Goal: Task Accomplishment & Management: Complete application form

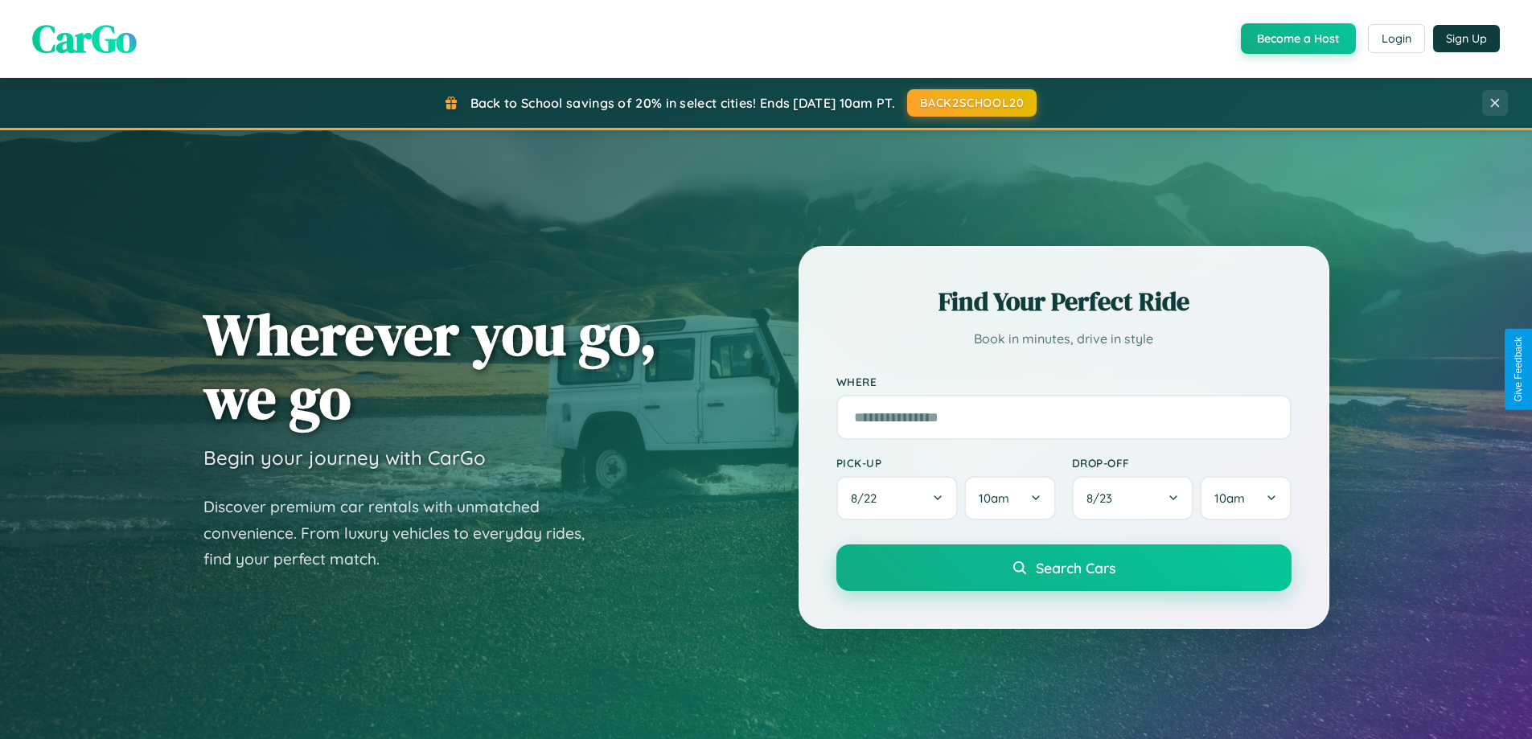
scroll to position [3096, 0]
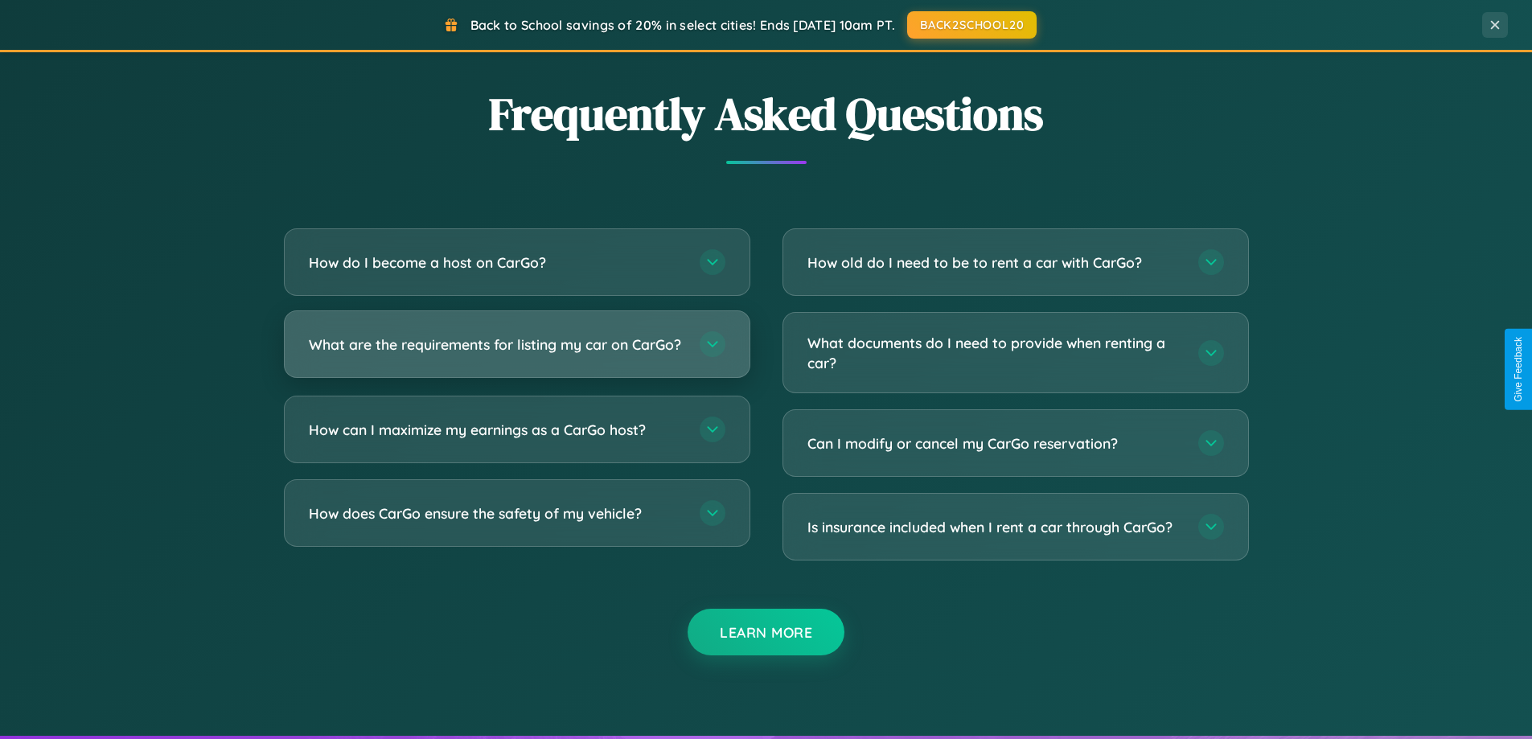
click at [516, 351] on h3 "What are the requirements for listing my car on CarGo?" at bounding box center [496, 345] width 375 height 20
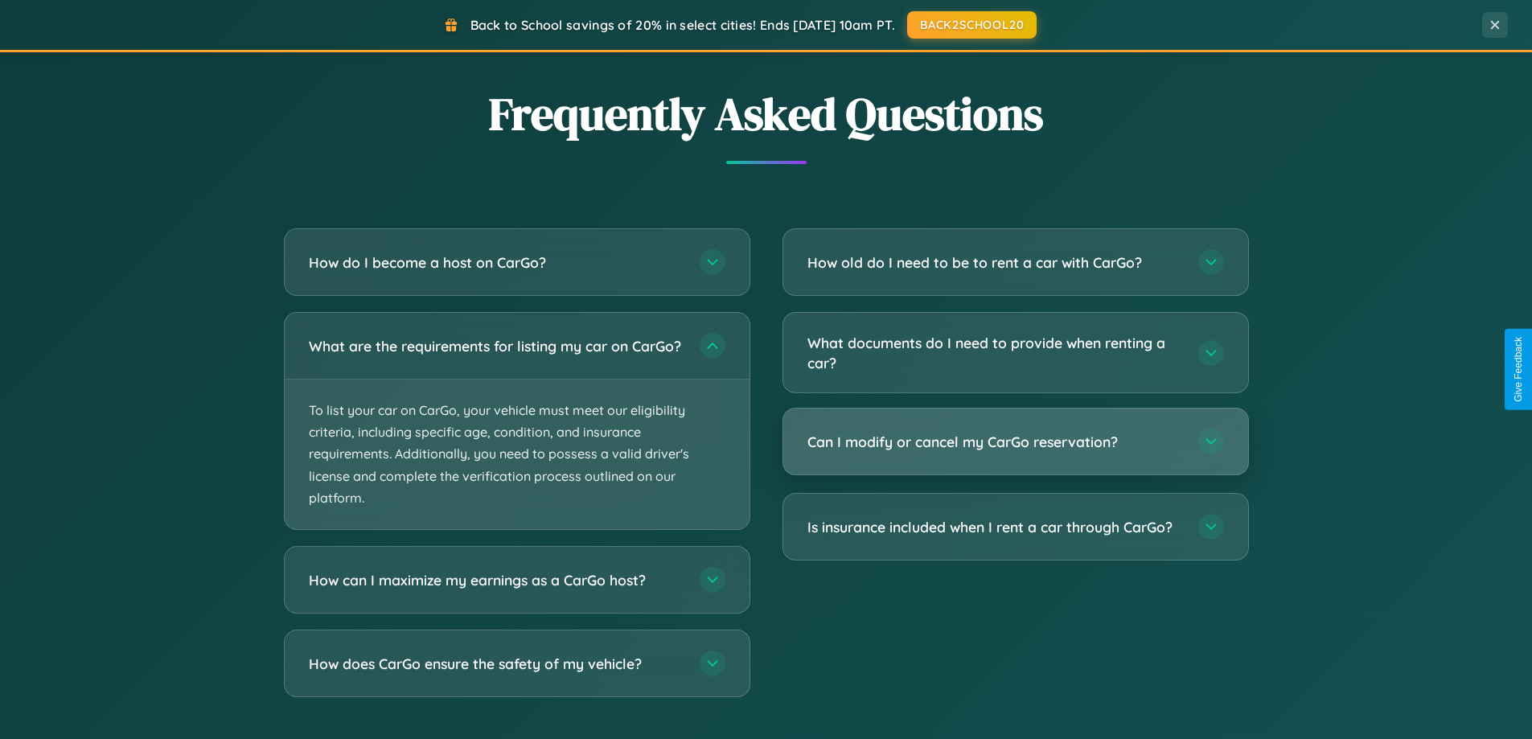
click at [1015, 442] on h3 "Can I modify or cancel my CarGo reservation?" at bounding box center [995, 442] width 375 height 20
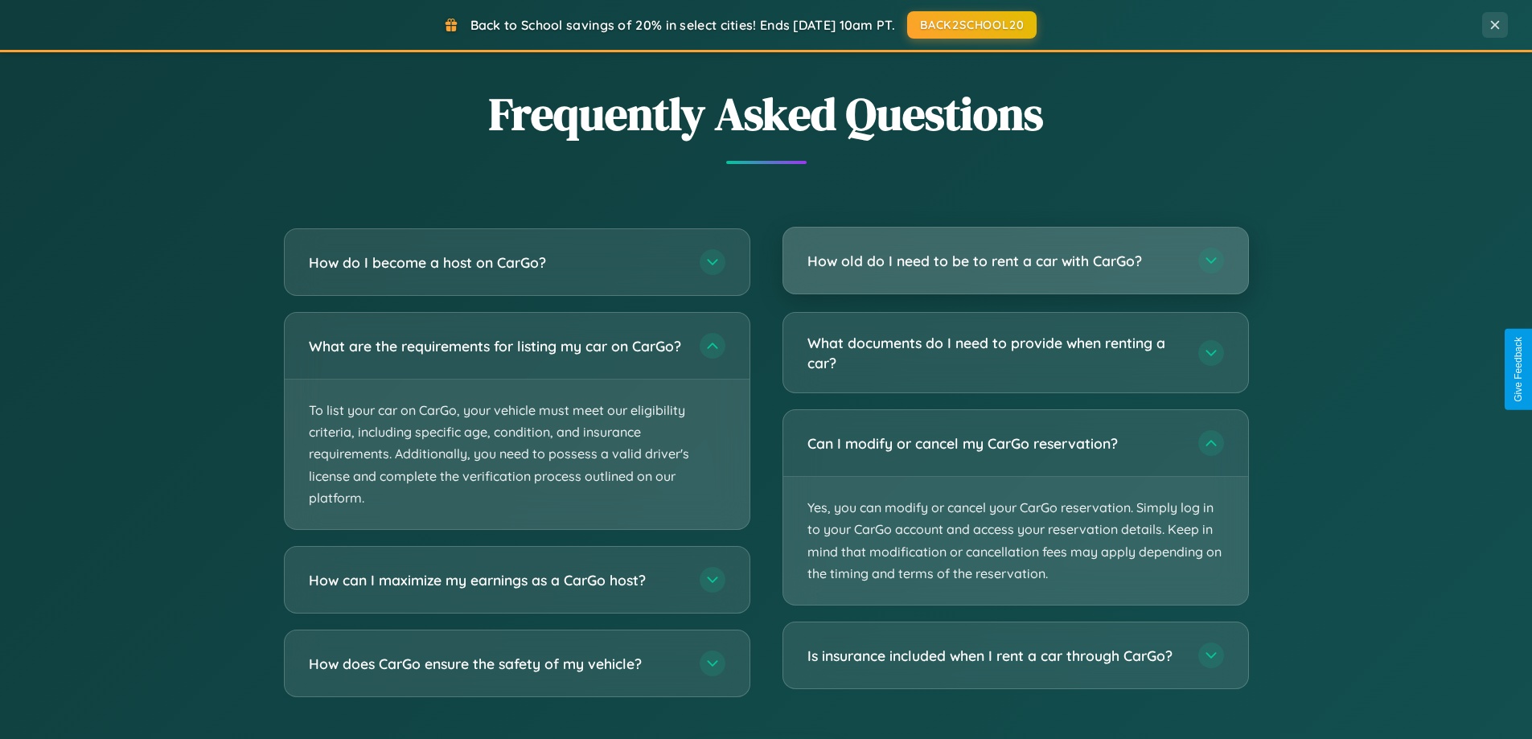
click at [1015, 262] on h3 "How old do I need to be to rent a car with CarGo?" at bounding box center [995, 261] width 375 height 20
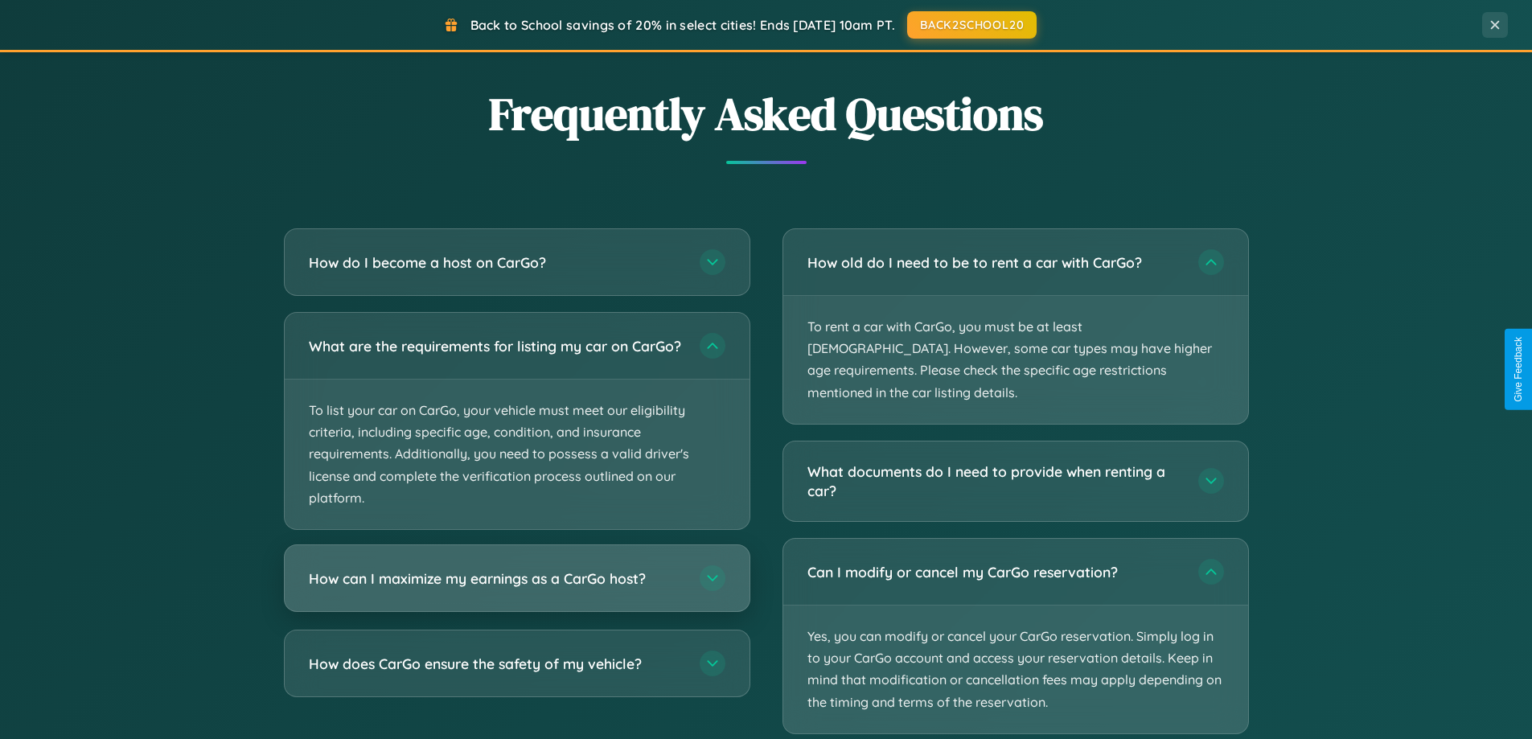
click at [516, 589] on h3 "How can I maximize my earnings as a CarGo host?" at bounding box center [496, 579] width 375 height 20
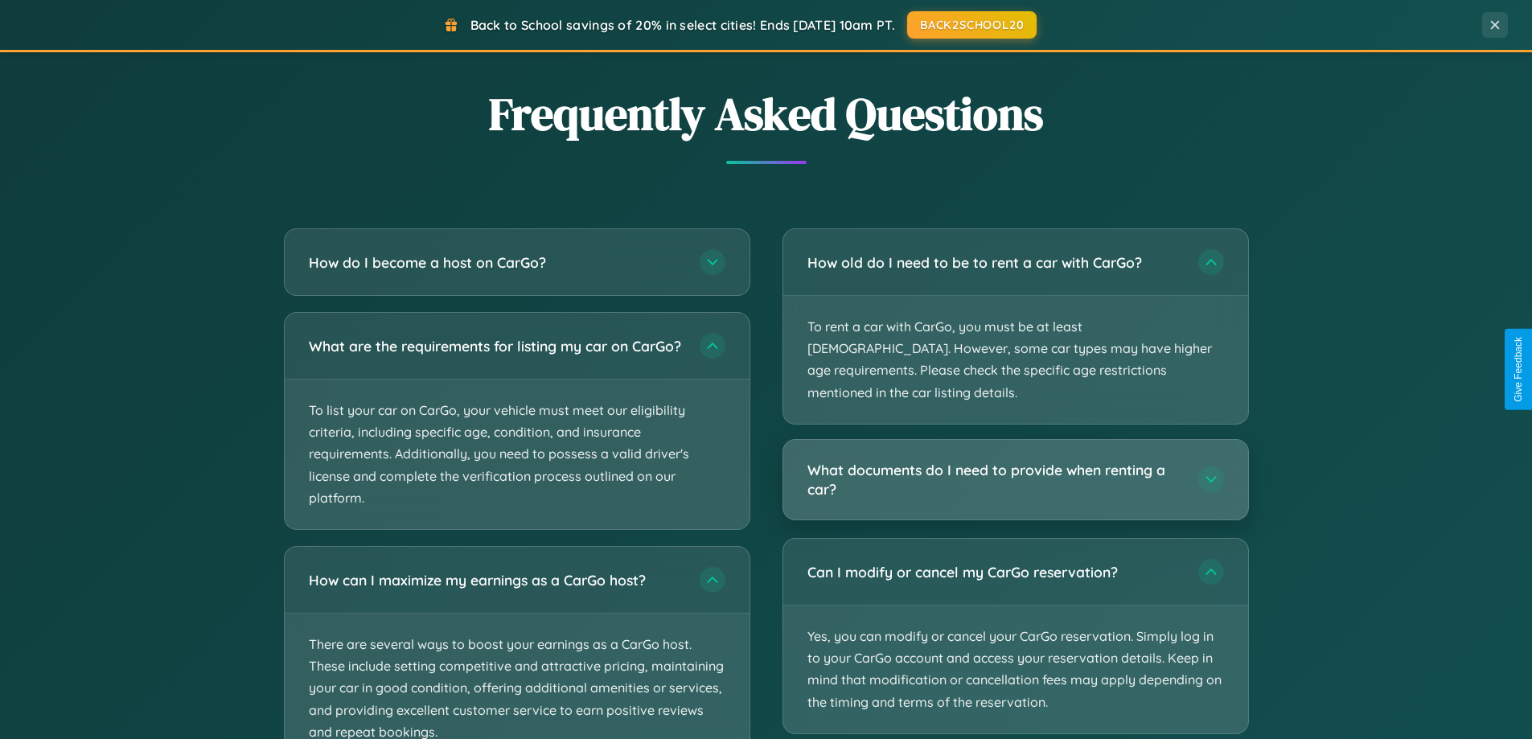
click at [1015, 460] on h3 "What documents do I need to provide when renting a car?" at bounding box center [995, 479] width 375 height 39
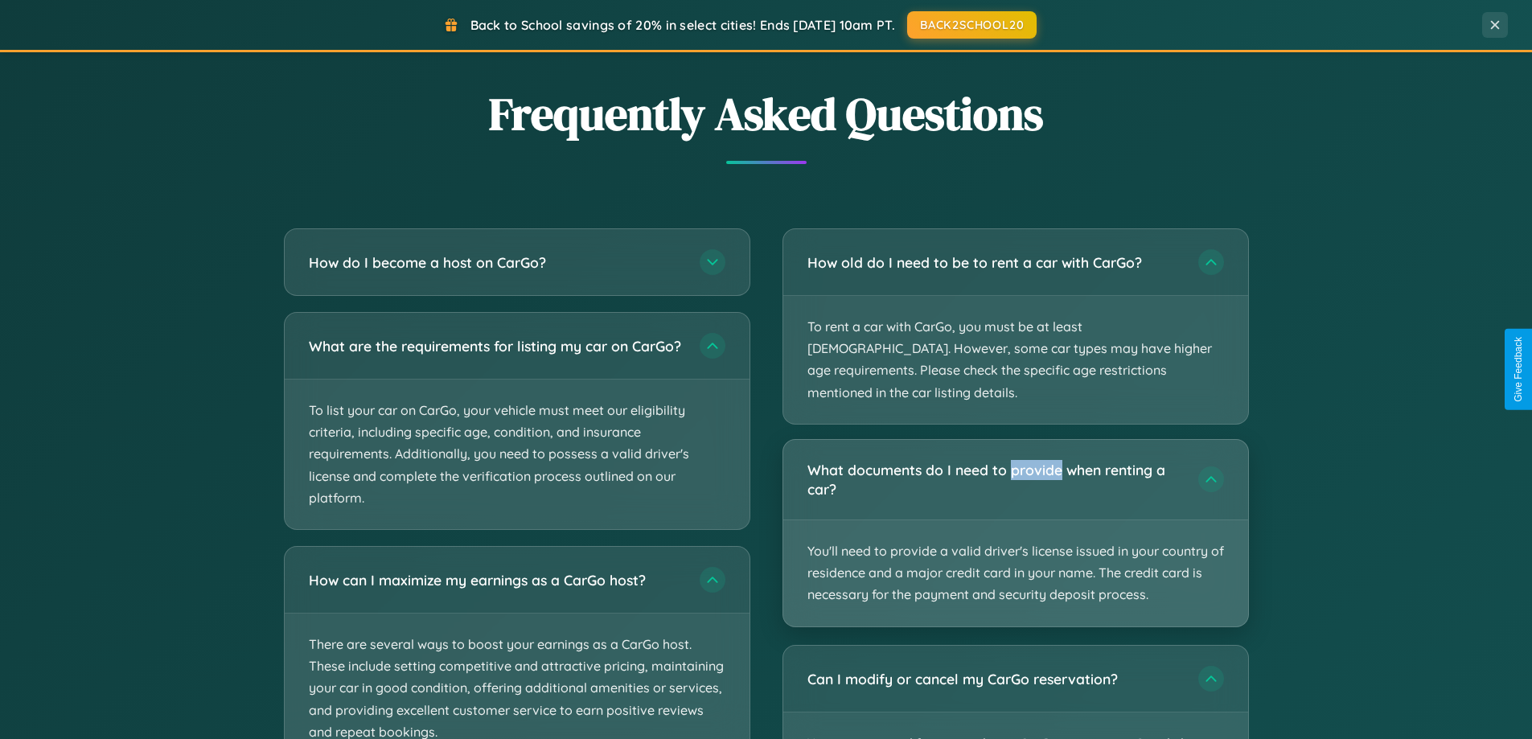
click at [1015, 520] on p "You'll need to provide a valid driver's license issued in your country of resid…" at bounding box center [1016, 573] width 465 height 106
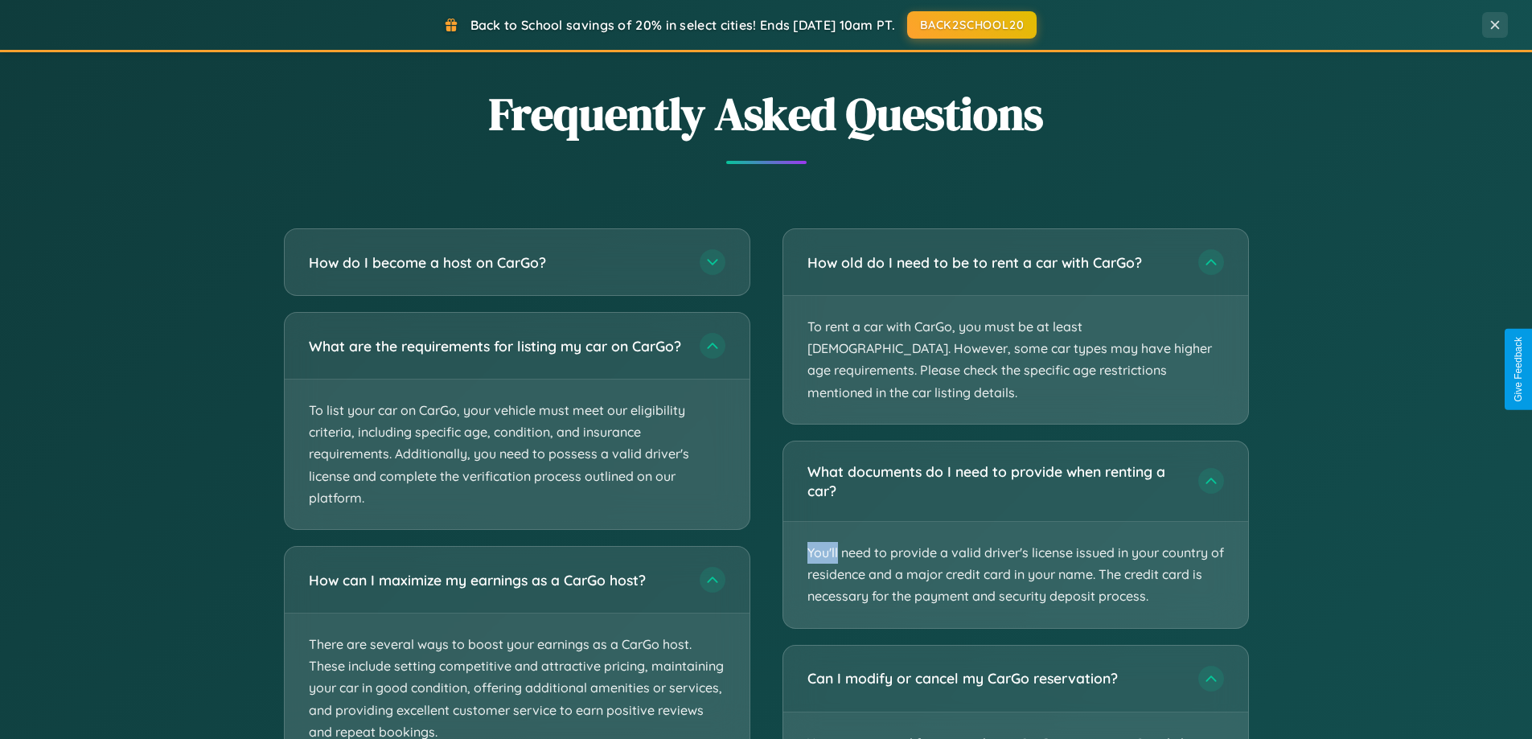
scroll to position [0, 0]
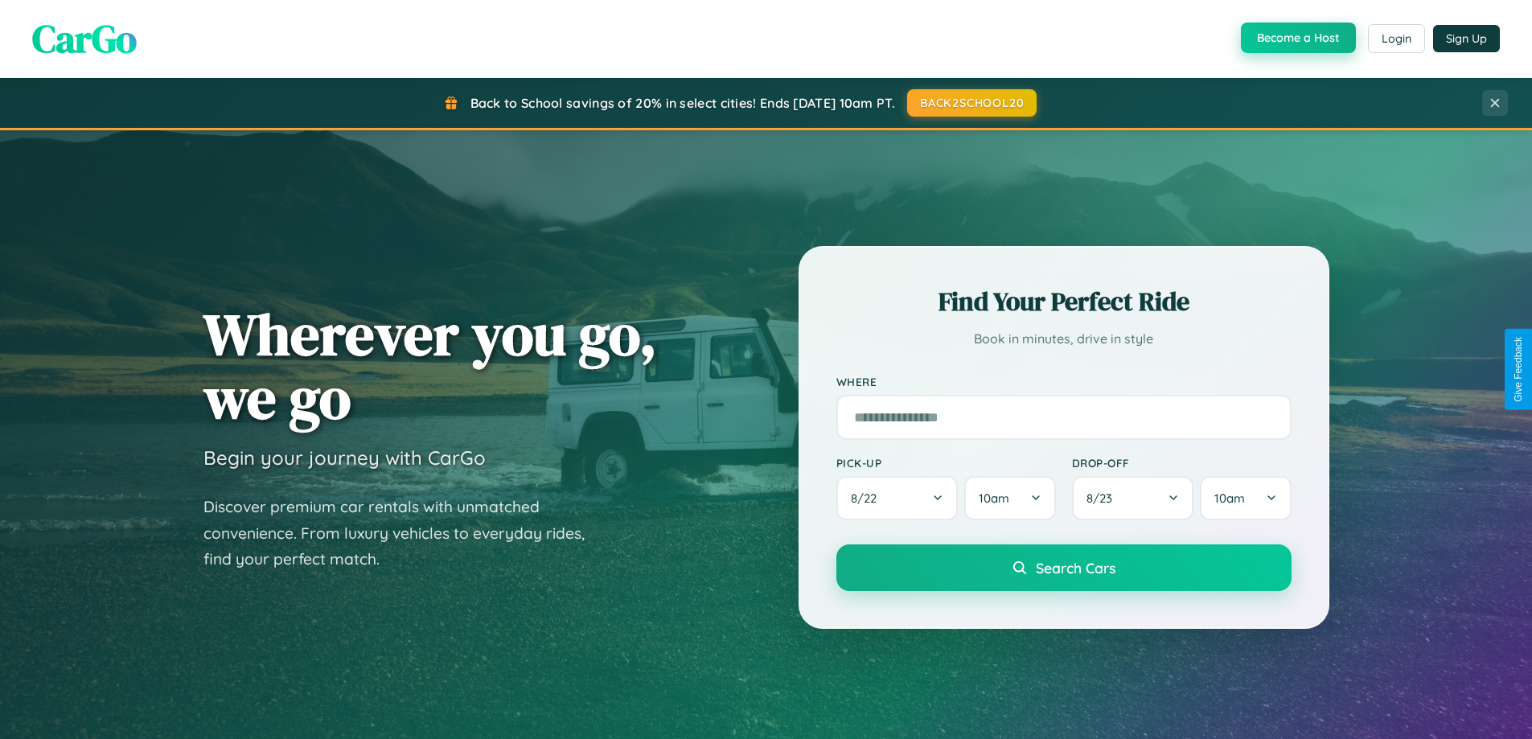
click at [1297, 39] on button "Become a Host" at bounding box center [1298, 38] width 115 height 31
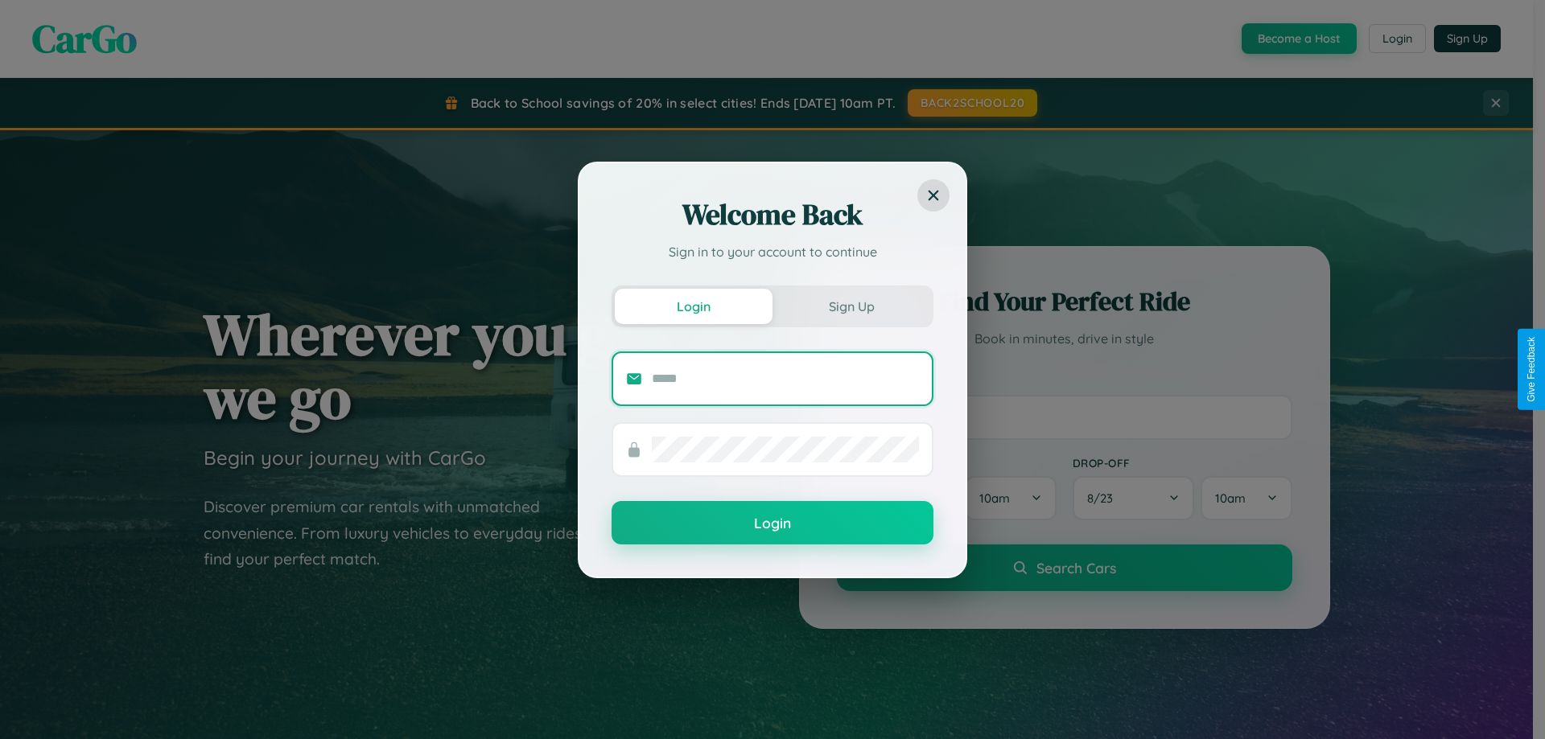
click at [785, 378] on input "text" at bounding box center [785, 379] width 267 height 26
type input "**********"
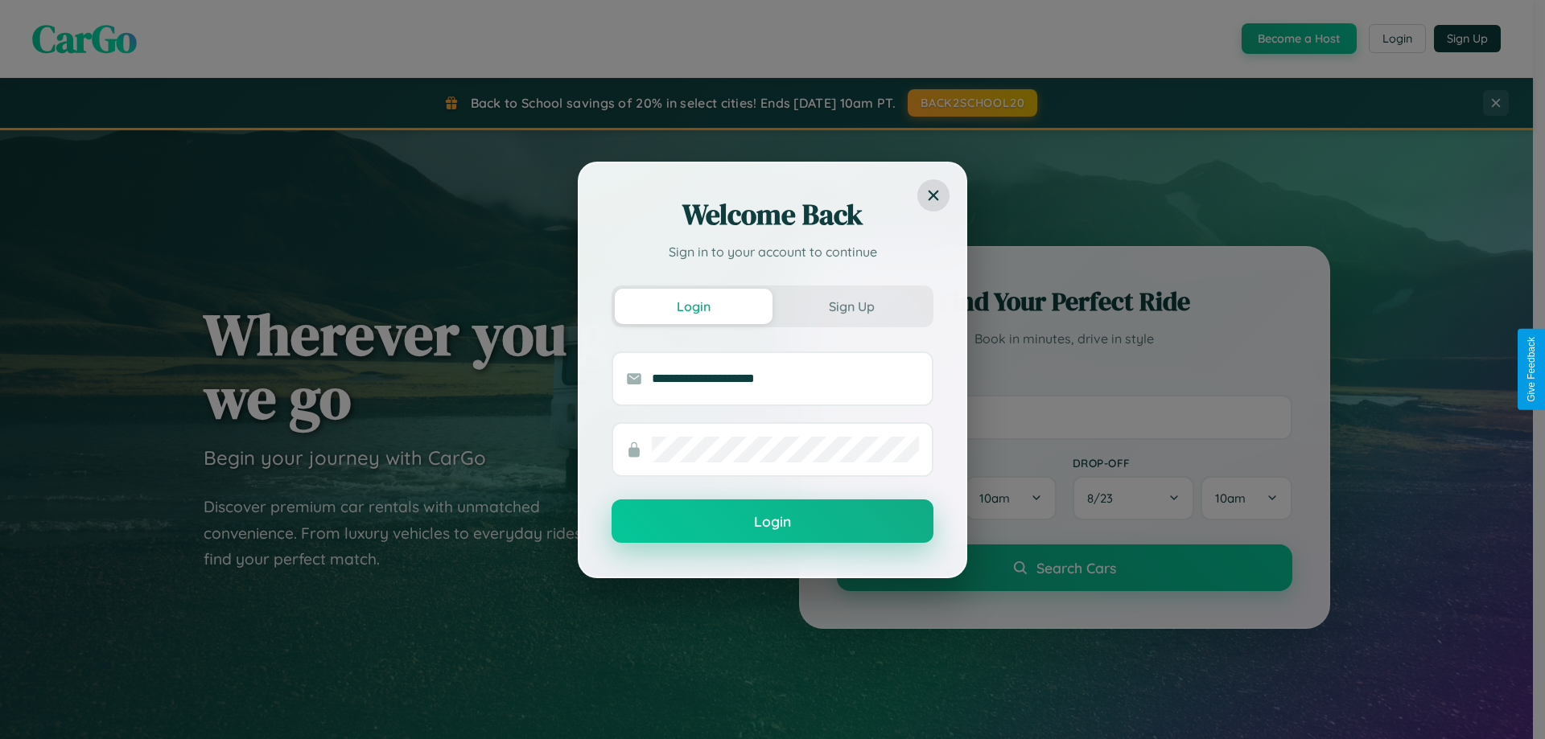
click at [772, 522] on button "Login" at bounding box center [772, 521] width 322 height 43
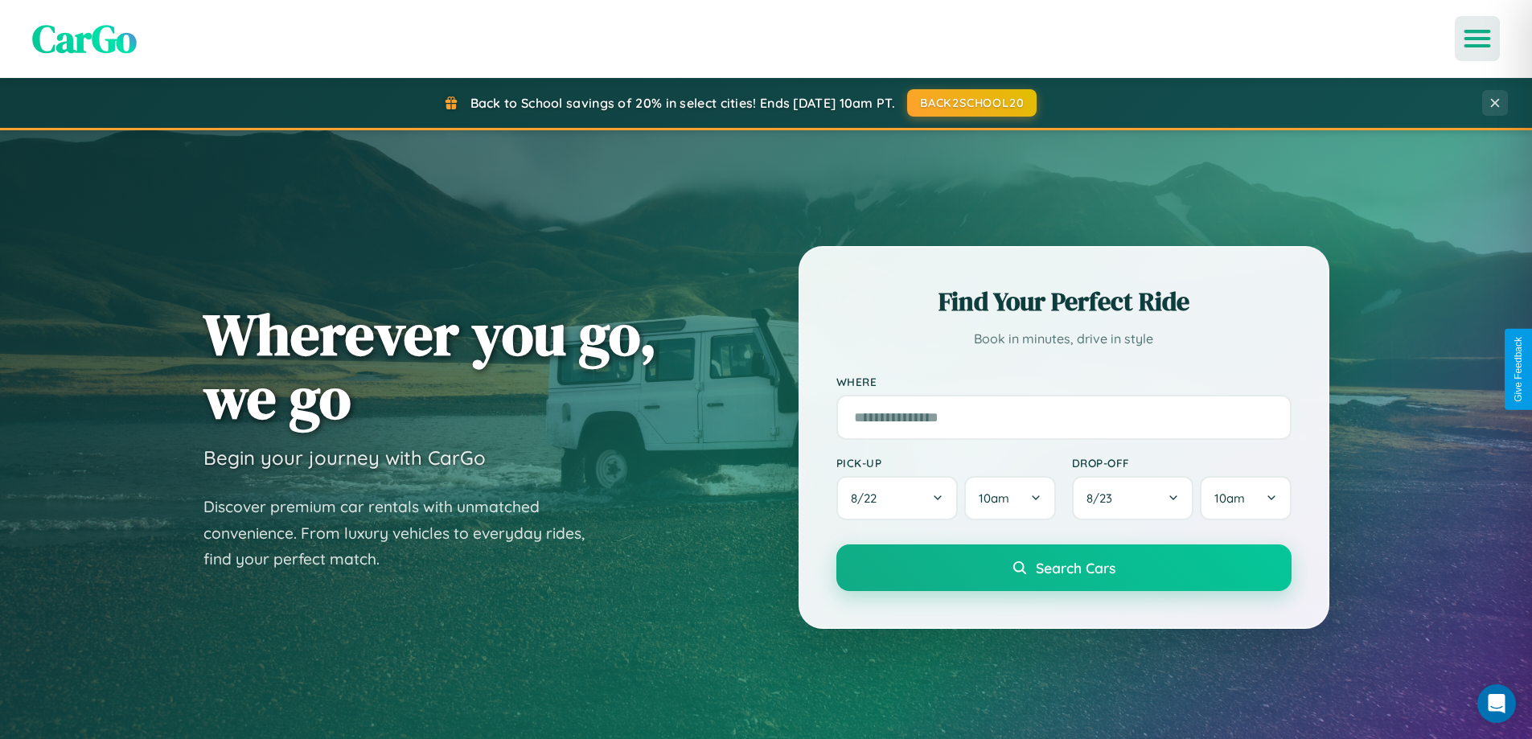
click at [1478, 39] on icon "Open menu" at bounding box center [1478, 38] width 23 height 14
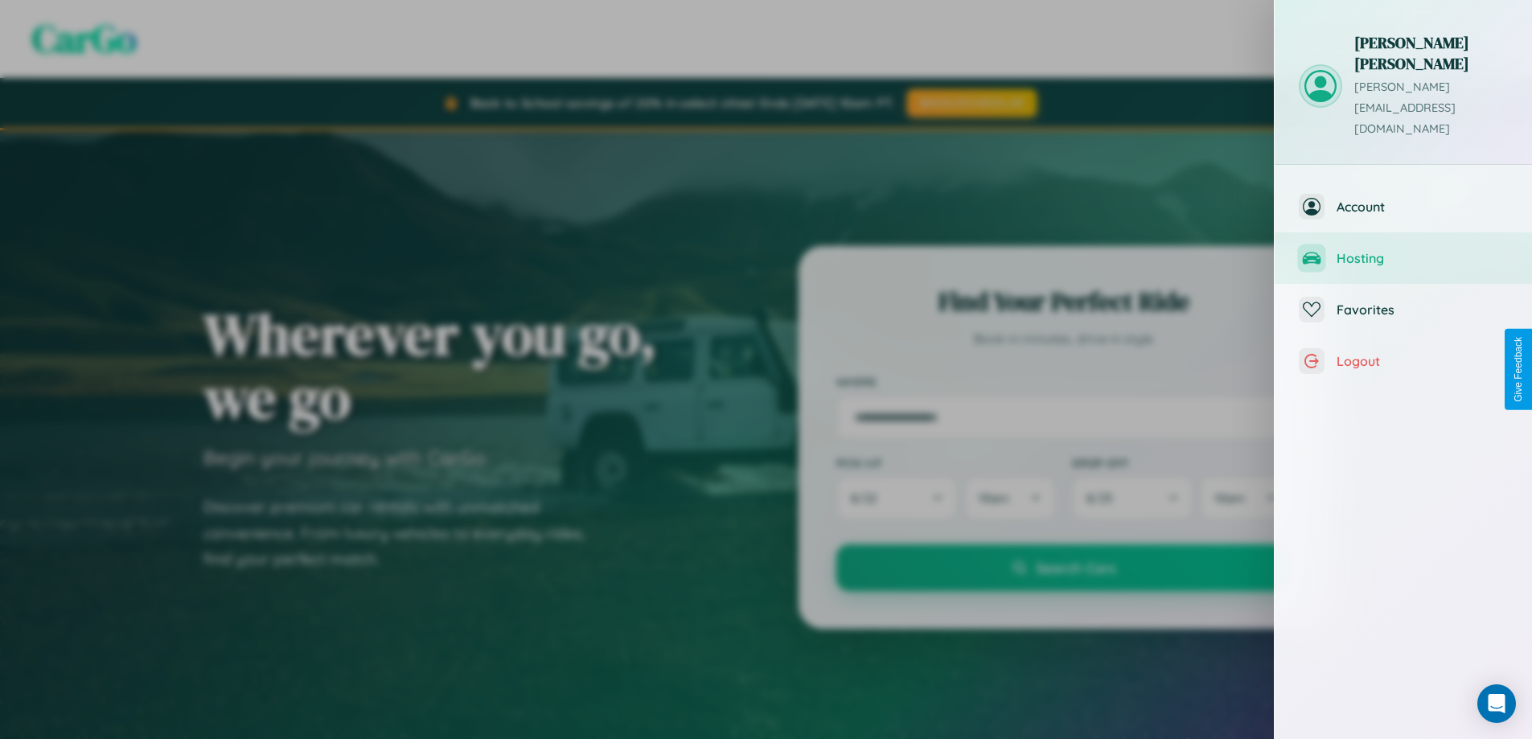
click at [1404, 250] on span "Hosting" at bounding box center [1422, 258] width 171 height 16
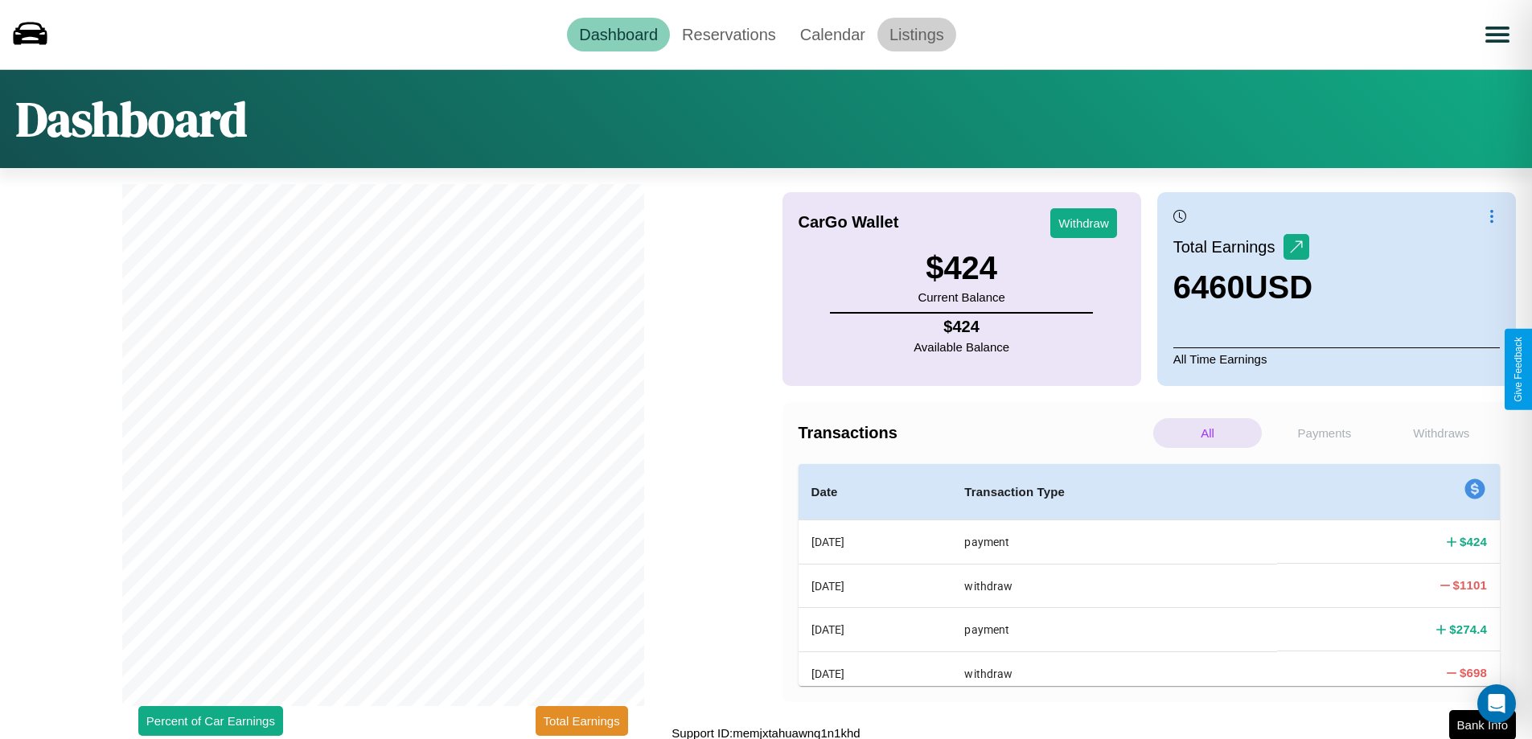
click at [916, 34] on link "Listings" at bounding box center [917, 35] width 79 height 34
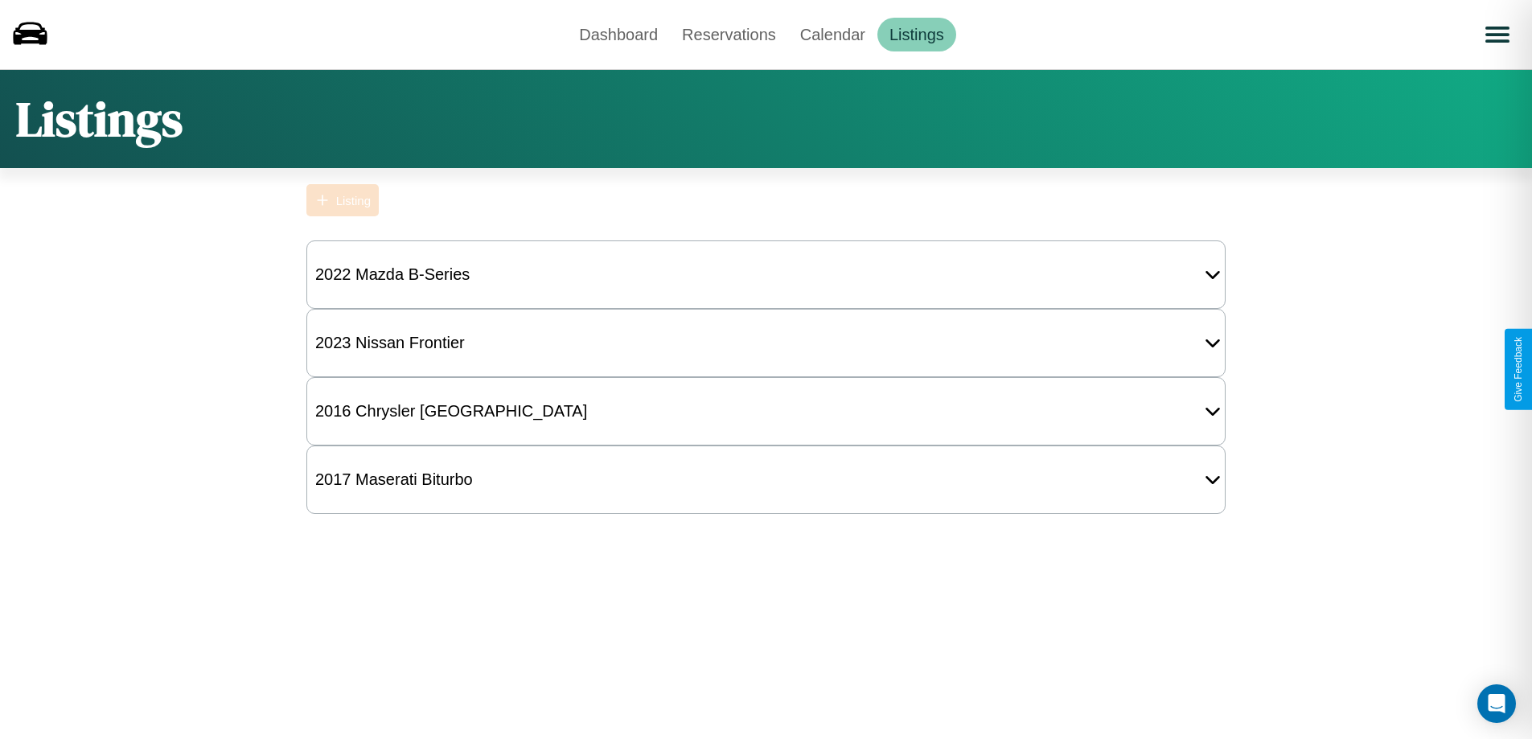
click at [343, 200] on div "Listing" at bounding box center [353, 201] width 35 height 14
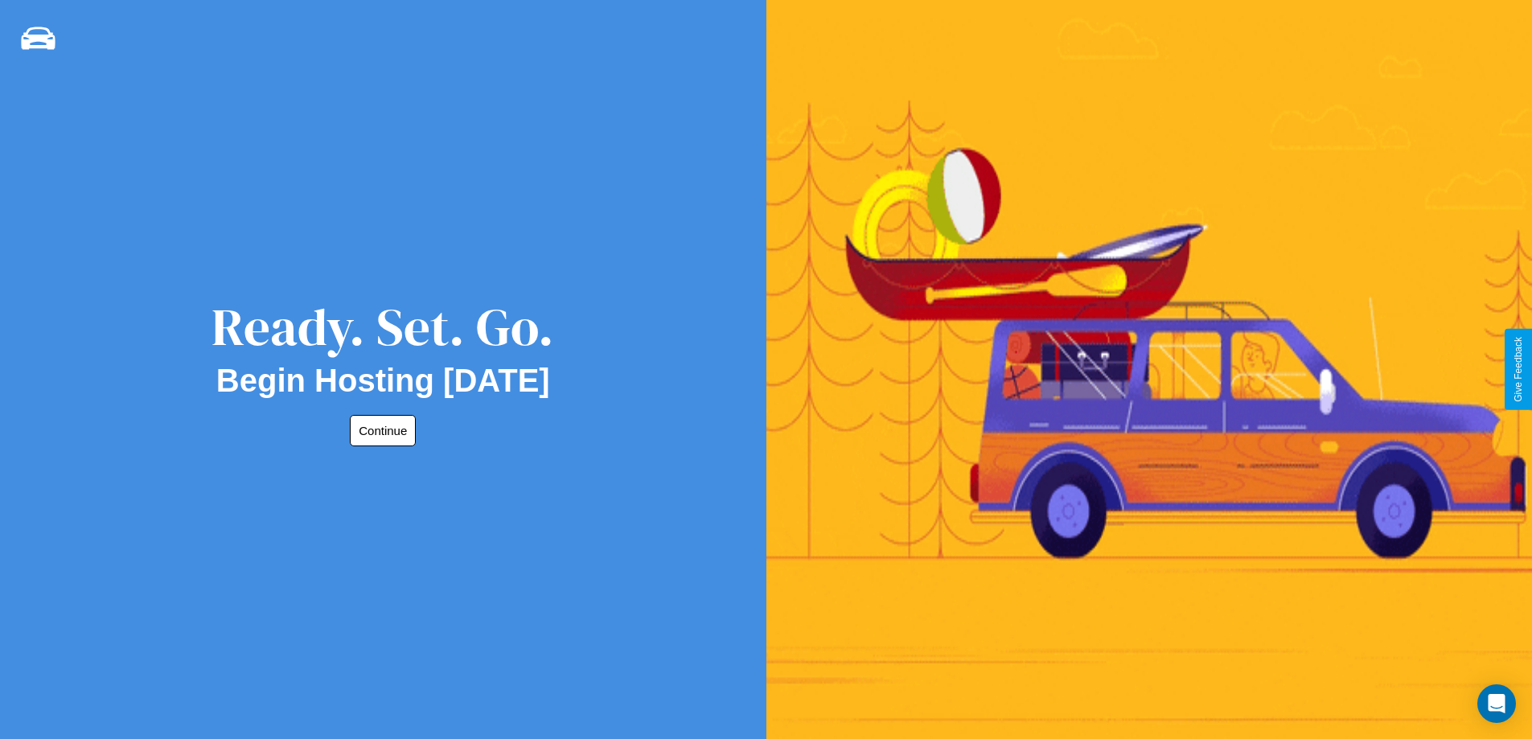
click at [380, 430] on button "Continue" at bounding box center [383, 430] width 66 height 31
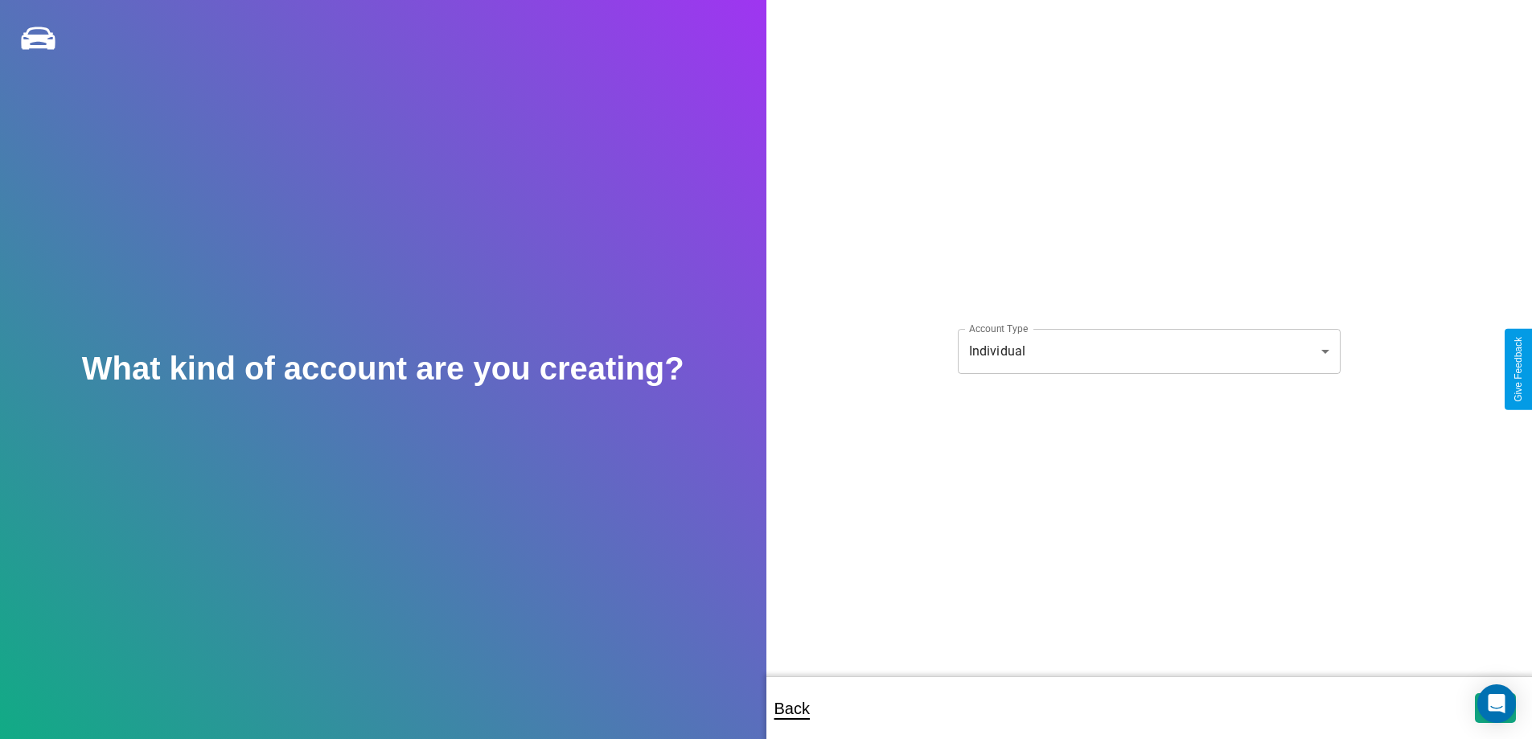
click at [1149, 351] on body "**********" at bounding box center [766, 380] width 1532 height 761
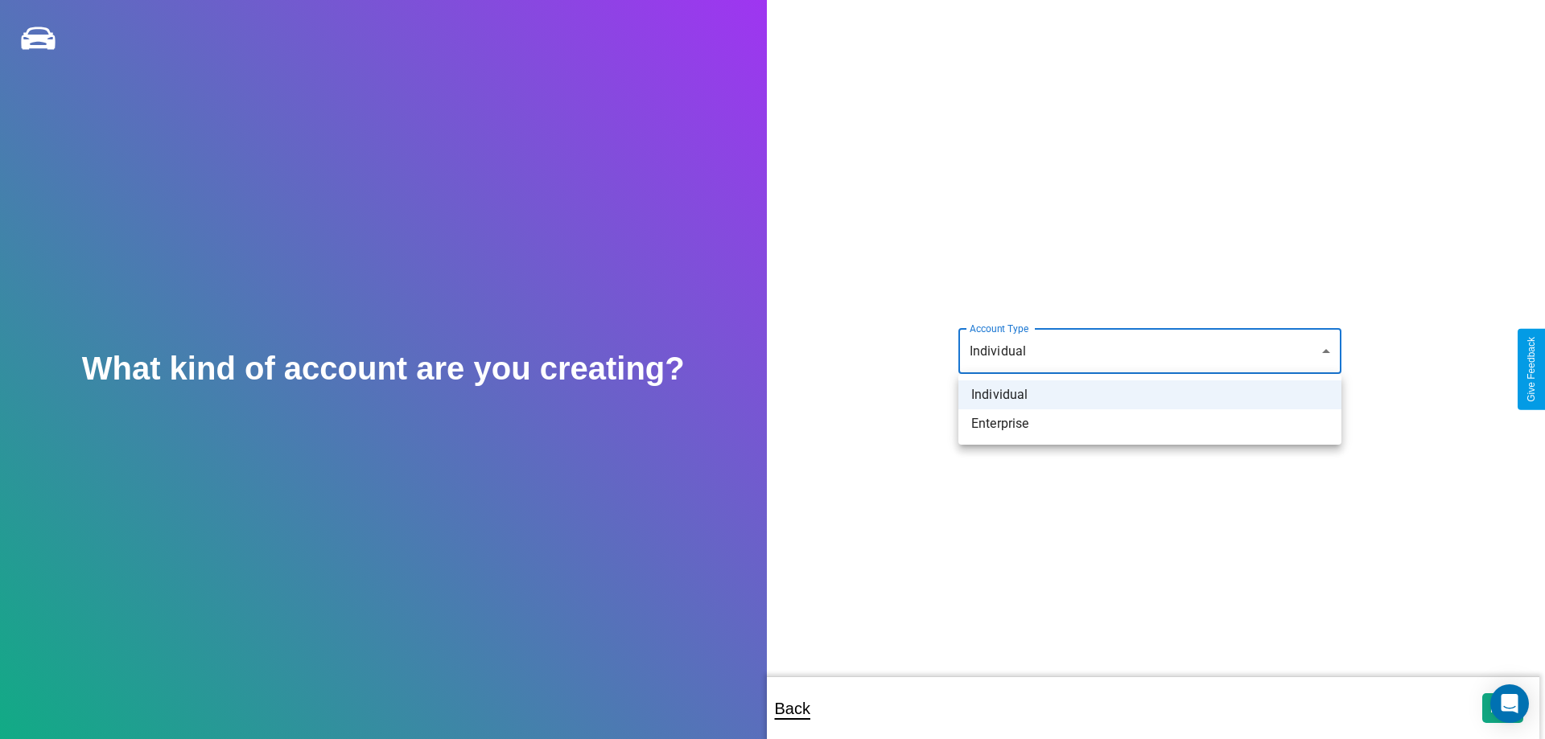
click at [1150, 395] on li "Individual" at bounding box center [1149, 395] width 383 height 29
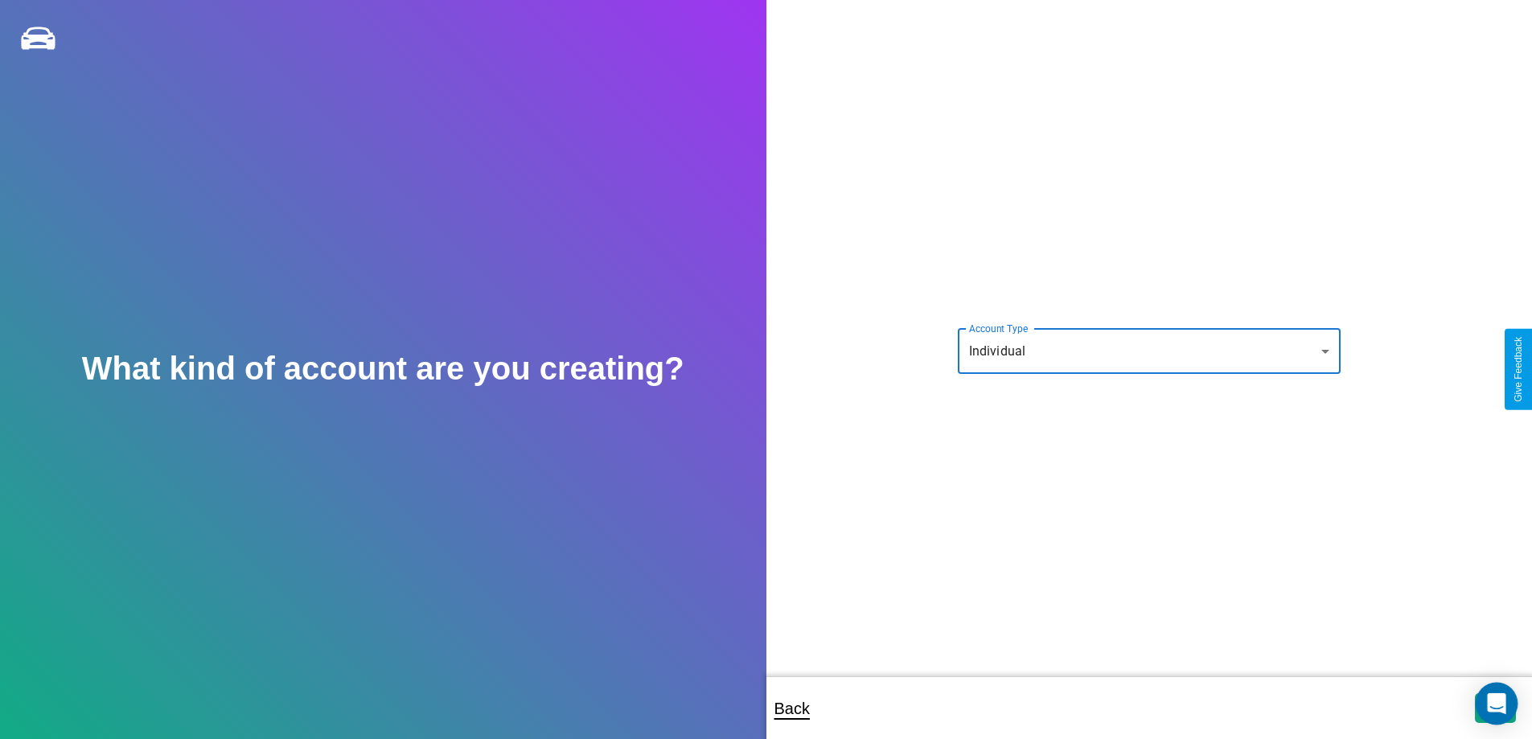
click at [1495, 708] on icon "Open Intercom Messenger" at bounding box center [1496, 703] width 19 height 21
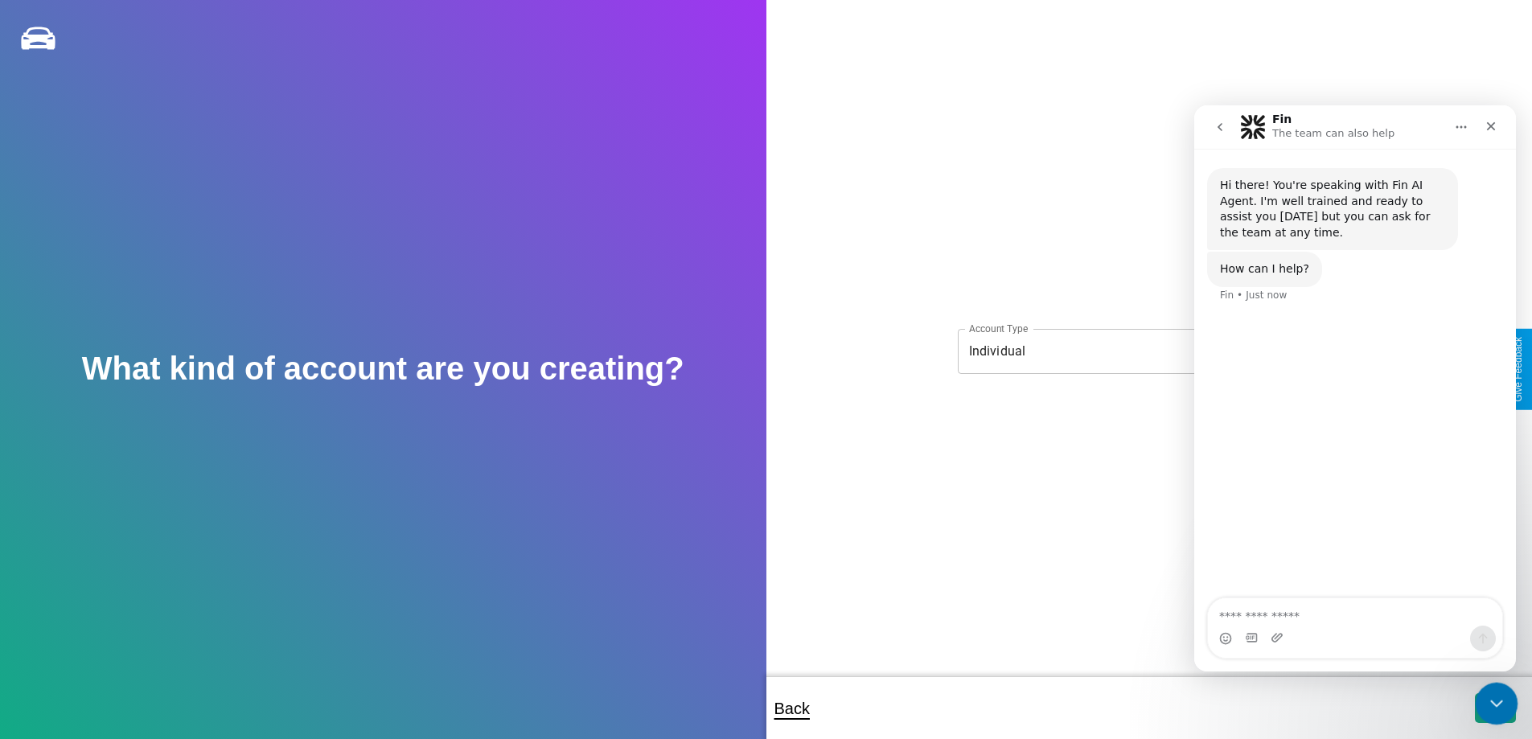
click at [1493, 705] on icon "Close Intercom Messenger" at bounding box center [1494, 701] width 19 height 19
